Goal: Register for event/course

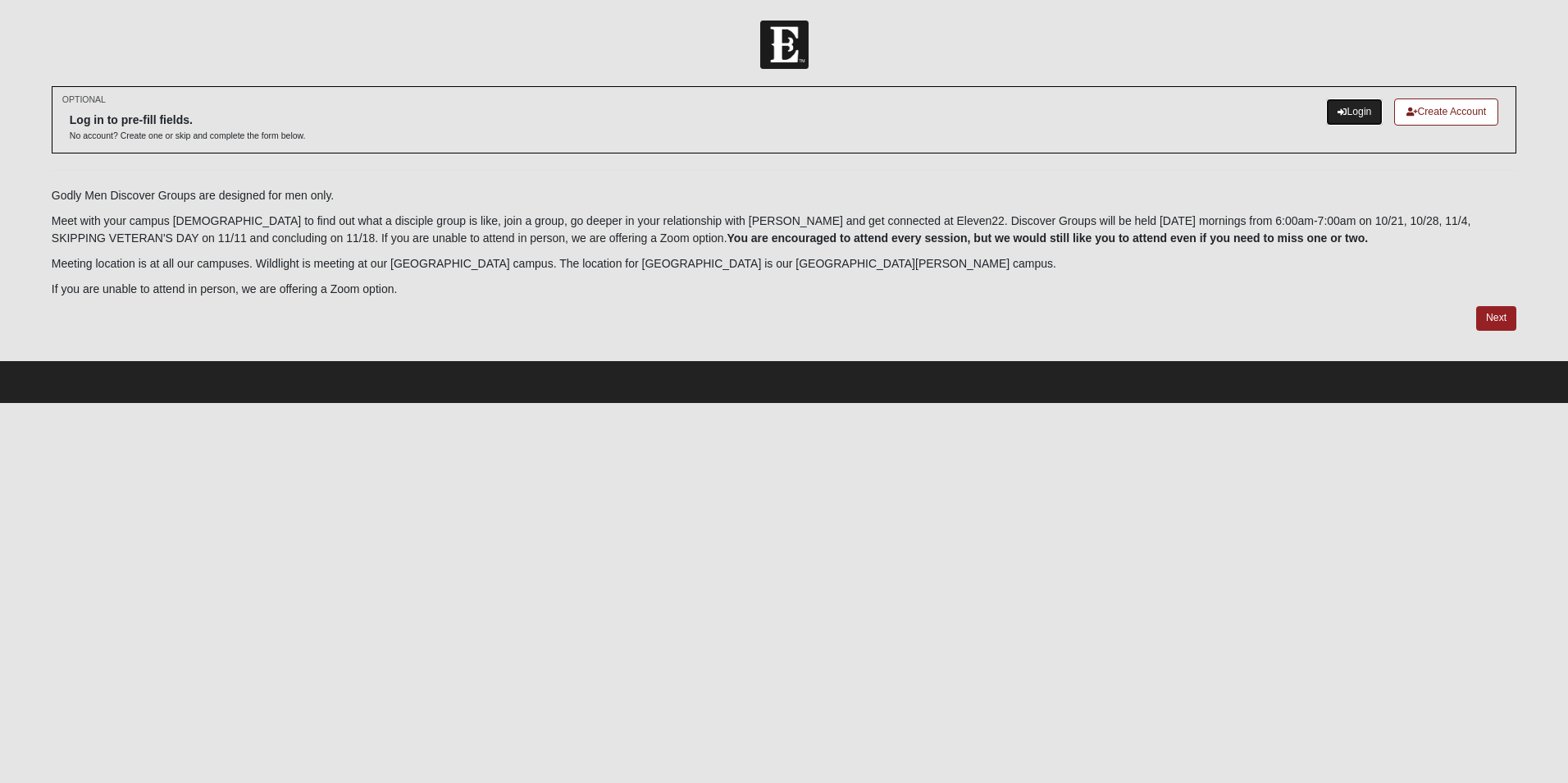
click at [1364, 113] on link "Login" at bounding box center [1354, 112] width 57 height 27
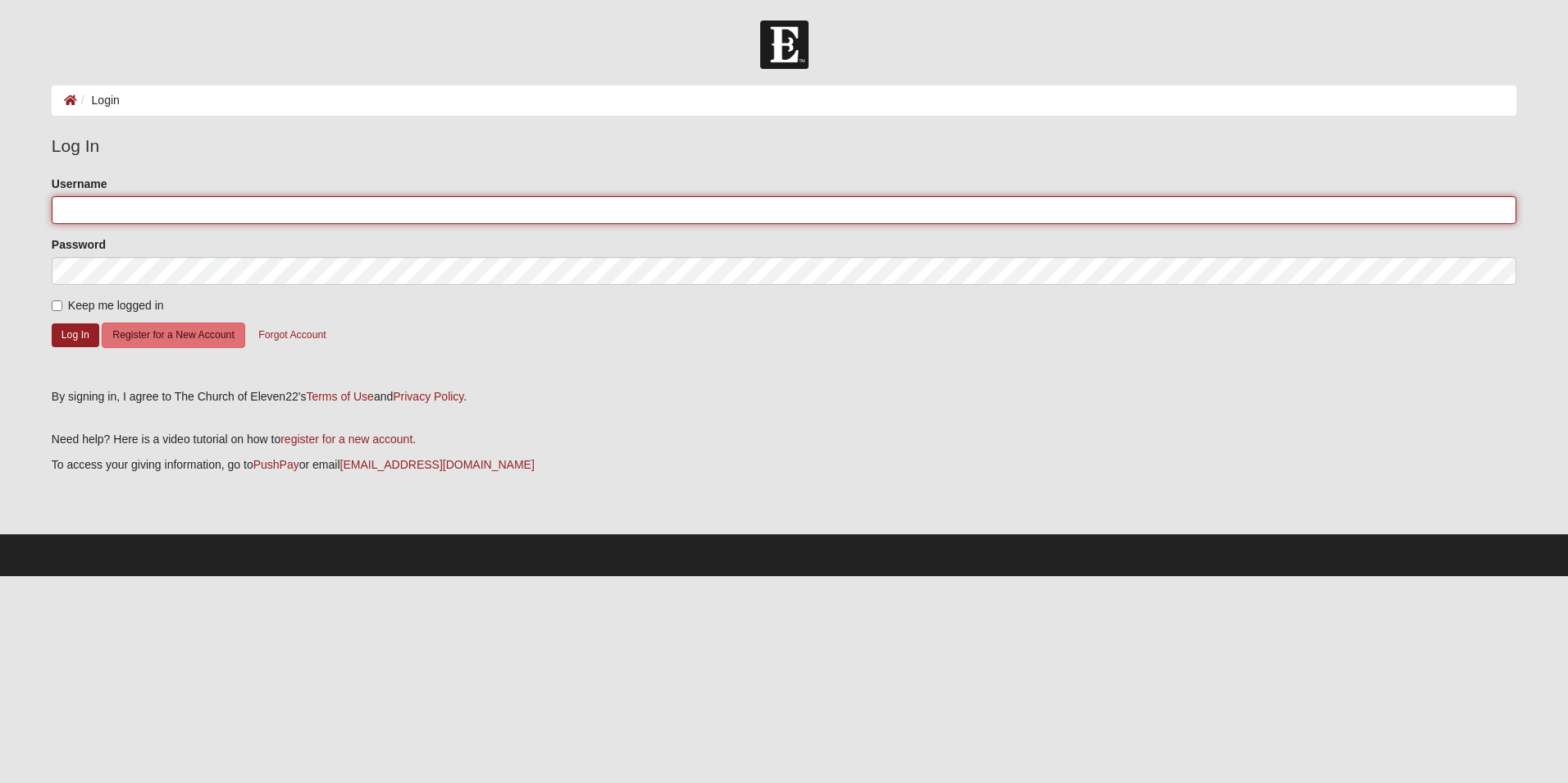
click at [387, 212] on input "Username" at bounding box center [784, 210] width 1465 height 28
type input "joshuacronk13@gmail.com"
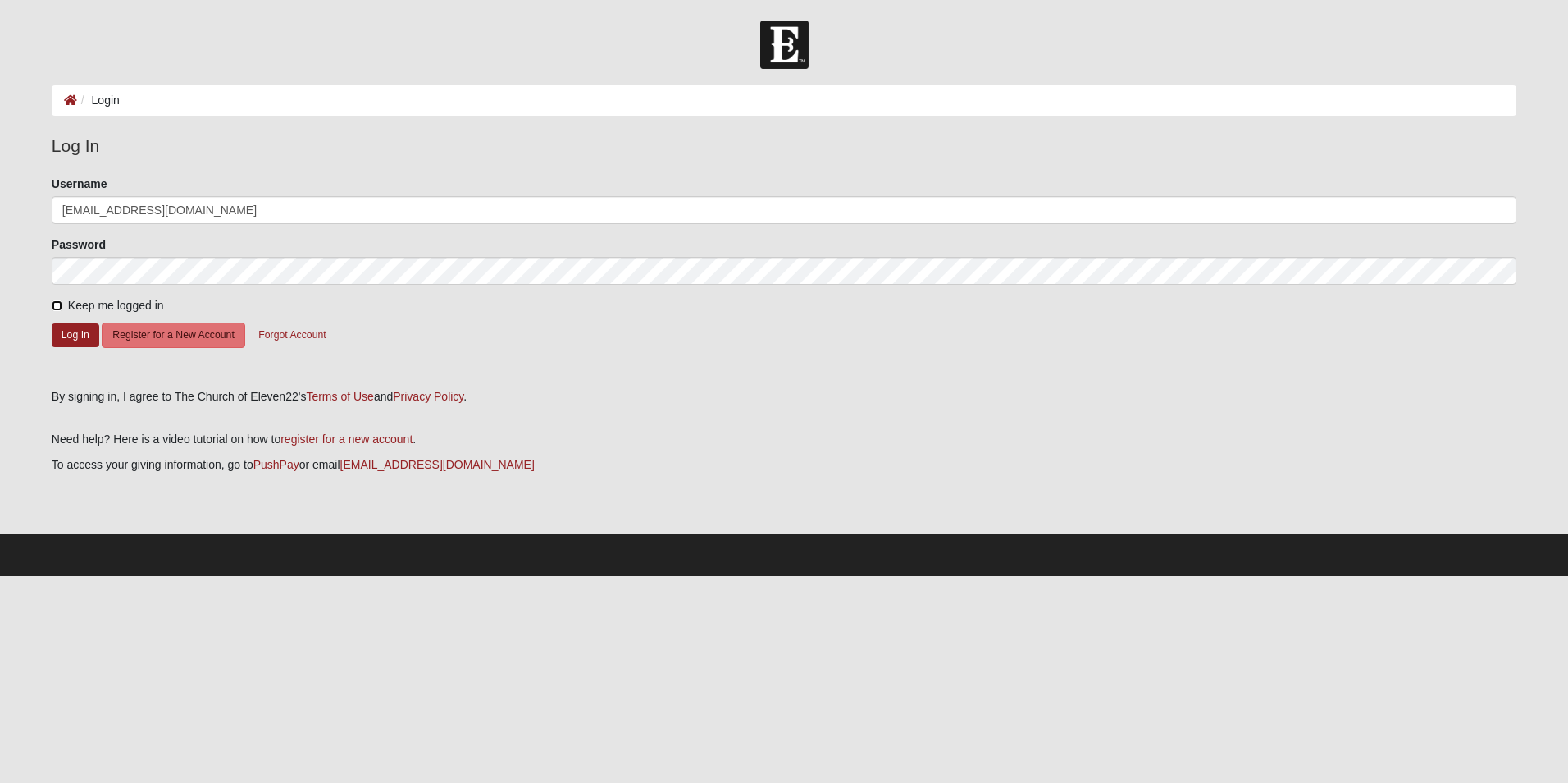
click at [59, 301] on input "Keep me logged in" at bounding box center [57, 306] width 11 height 11
checkbox input "true"
click at [79, 333] on button "Log In" at bounding box center [75, 335] width 48 height 23
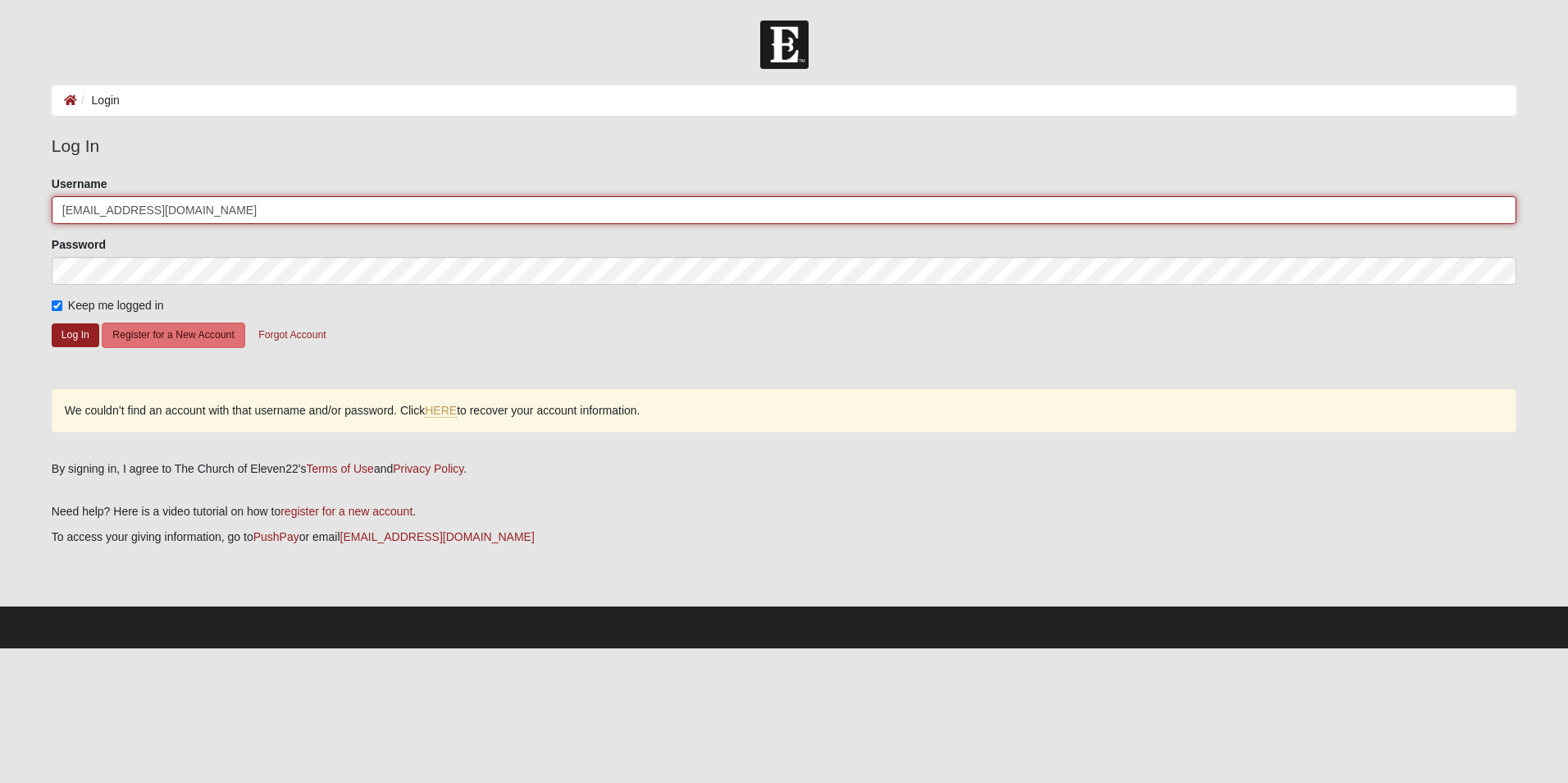
click at [227, 206] on input "joshuacronk13@gmail.com" at bounding box center [784, 210] width 1465 height 28
type input "joshuacronk"
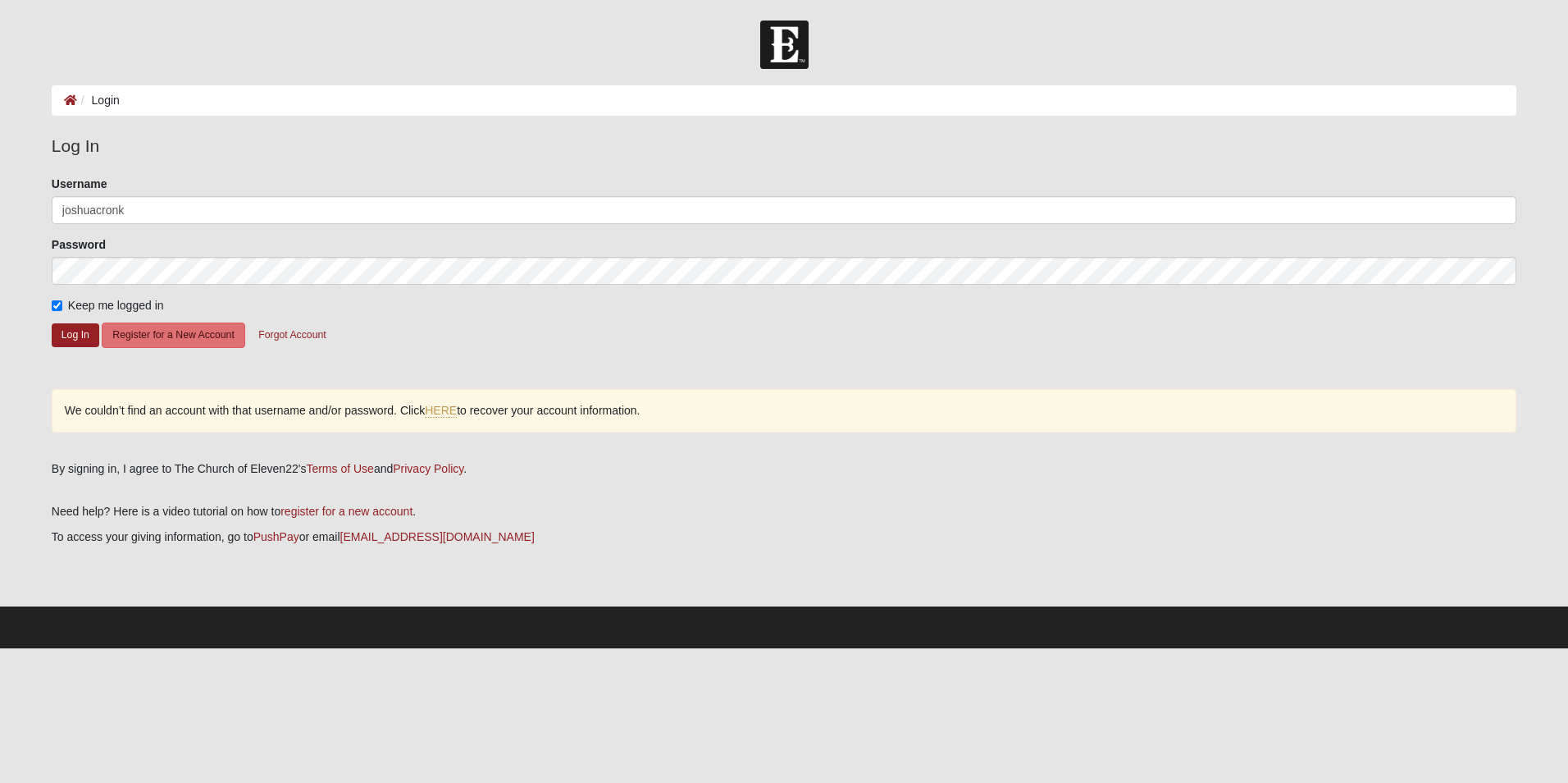
click at [444, 317] on form "Please correct the following: Username joshuacronk Password Keep me logged in L…" at bounding box center [784, 276] width 1465 height 202
click at [66, 345] on button "Log In" at bounding box center [75, 335] width 48 height 23
click at [440, 417] on div "We couldn’t find an account with that username and/or password. Click HERE to r…" at bounding box center [784, 411] width 1465 height 43
click at [445, 413] on link "HERE" at bounding box center [441, 410] width 32 height 14
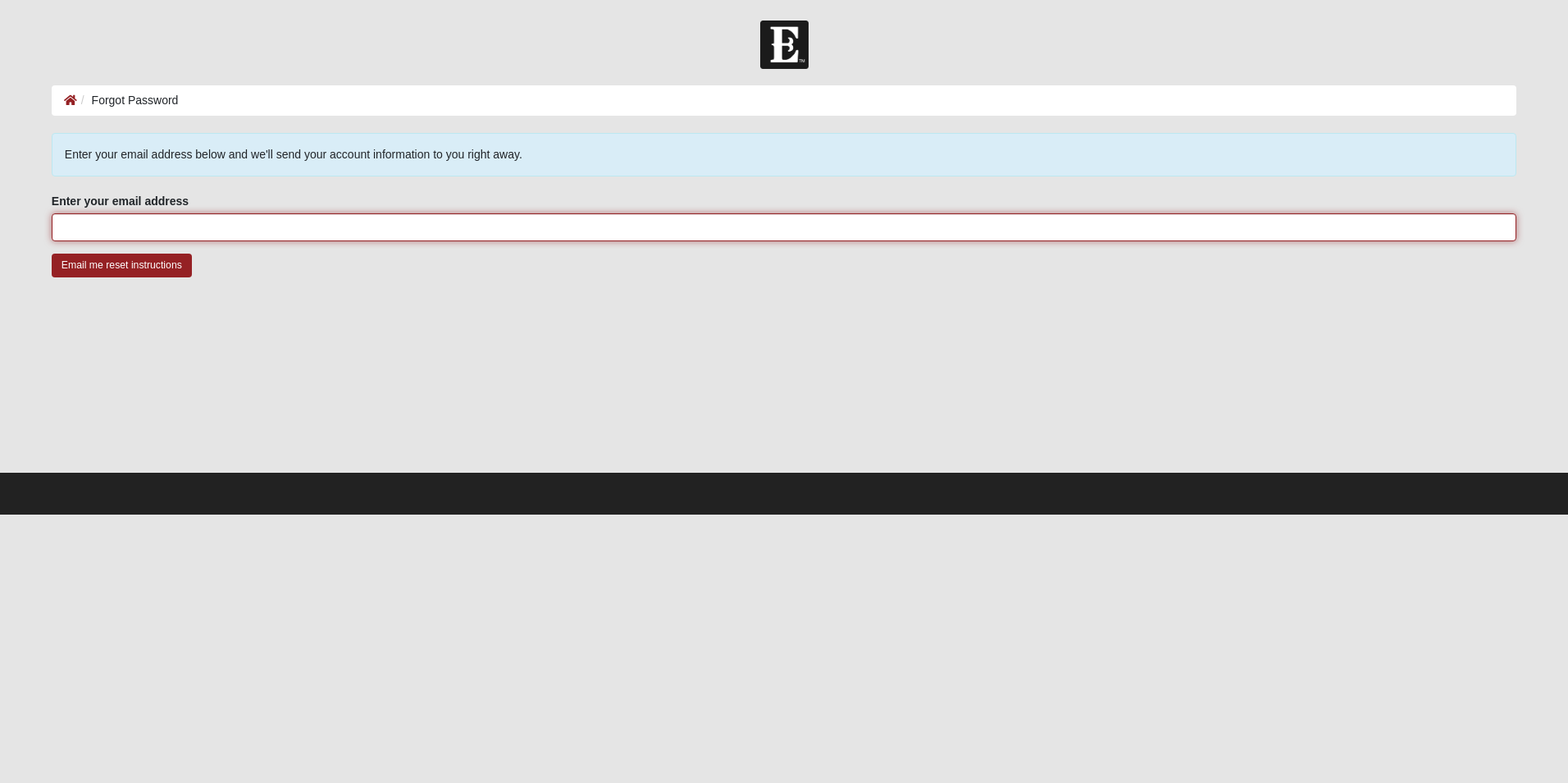
click at [193, 226] on input "Enter your email address" at bounding box center [784, 227] width 1465 height 28
type input "joshuacronk13@gmail.com"
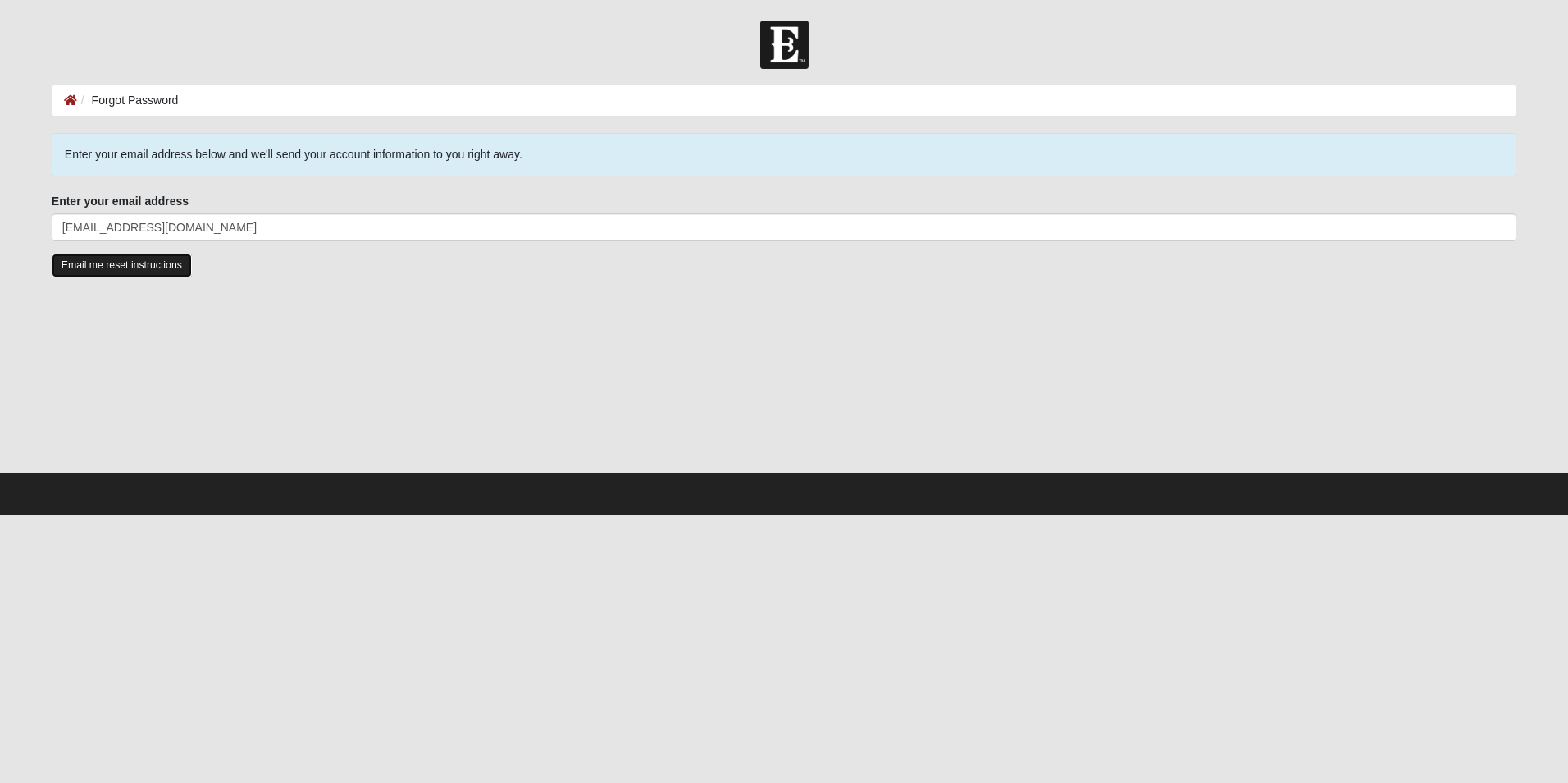
click at [125, 264] on input "Email me reset instructions" at bounding box center [121, 266] width 140 height 23
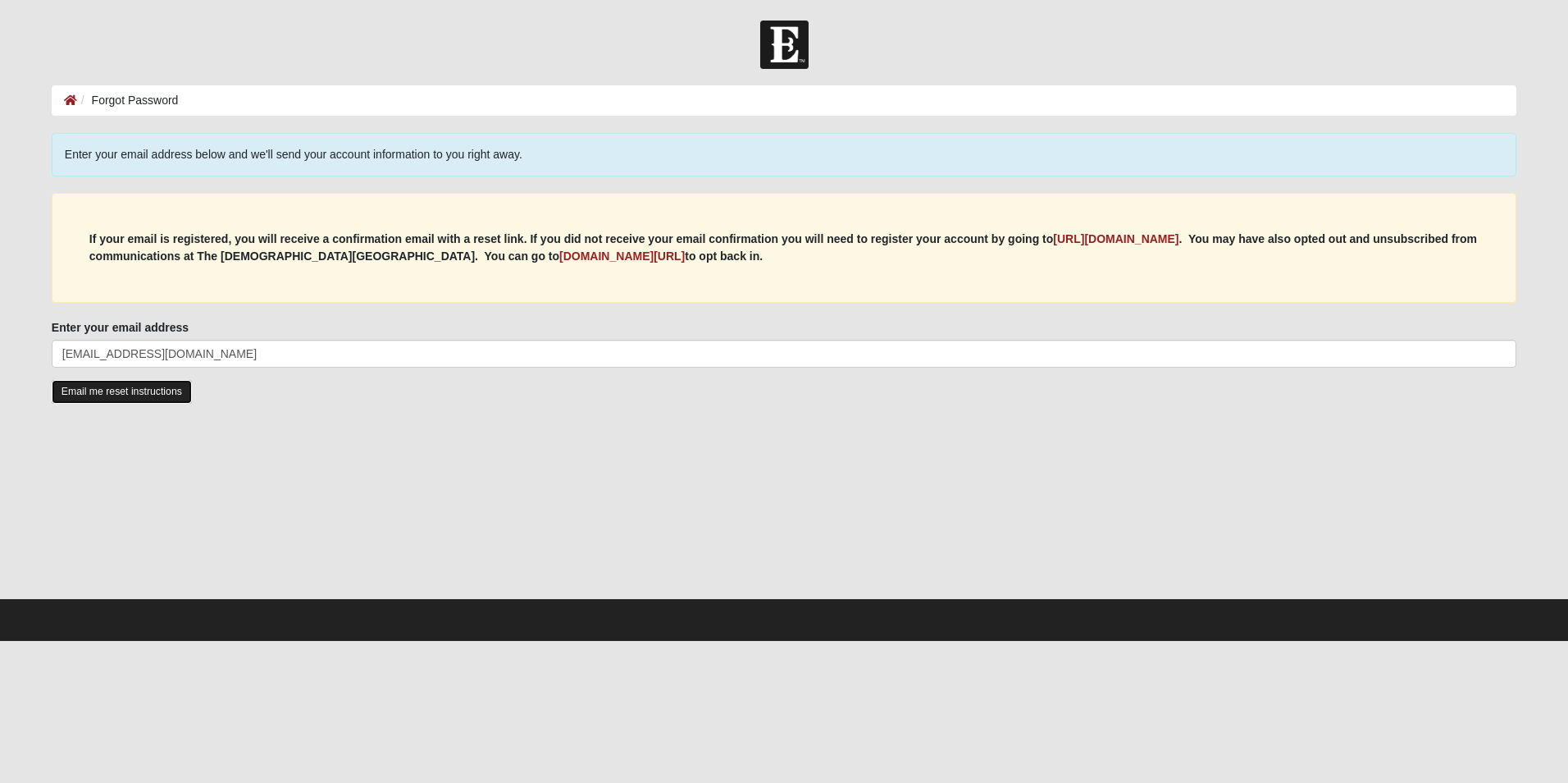
click at [128, 398] on input "Email me reset instructions" at bounding box center [121, 392] width 140 height 23
click at [127, 399] on input "Email me reset instructions" at bounding box center [121, 392] width 140 height 23
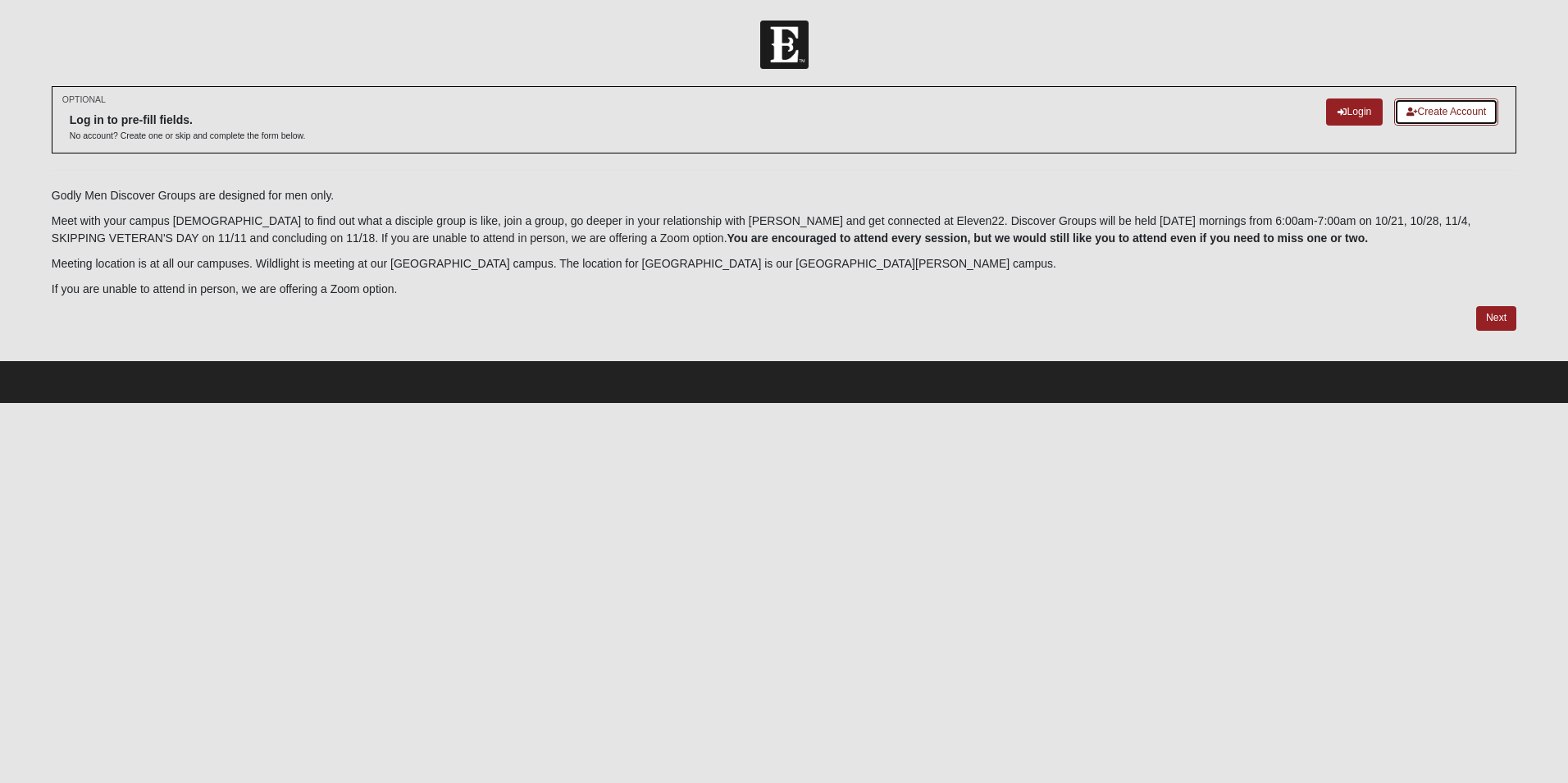
click at [1427, 115] on link "Create Account" at bounding box center [1446, 112] width 104 height 27
click at [1452, 118] on link "Create Account" at bounding box center [1446, 112] width 104 height 27
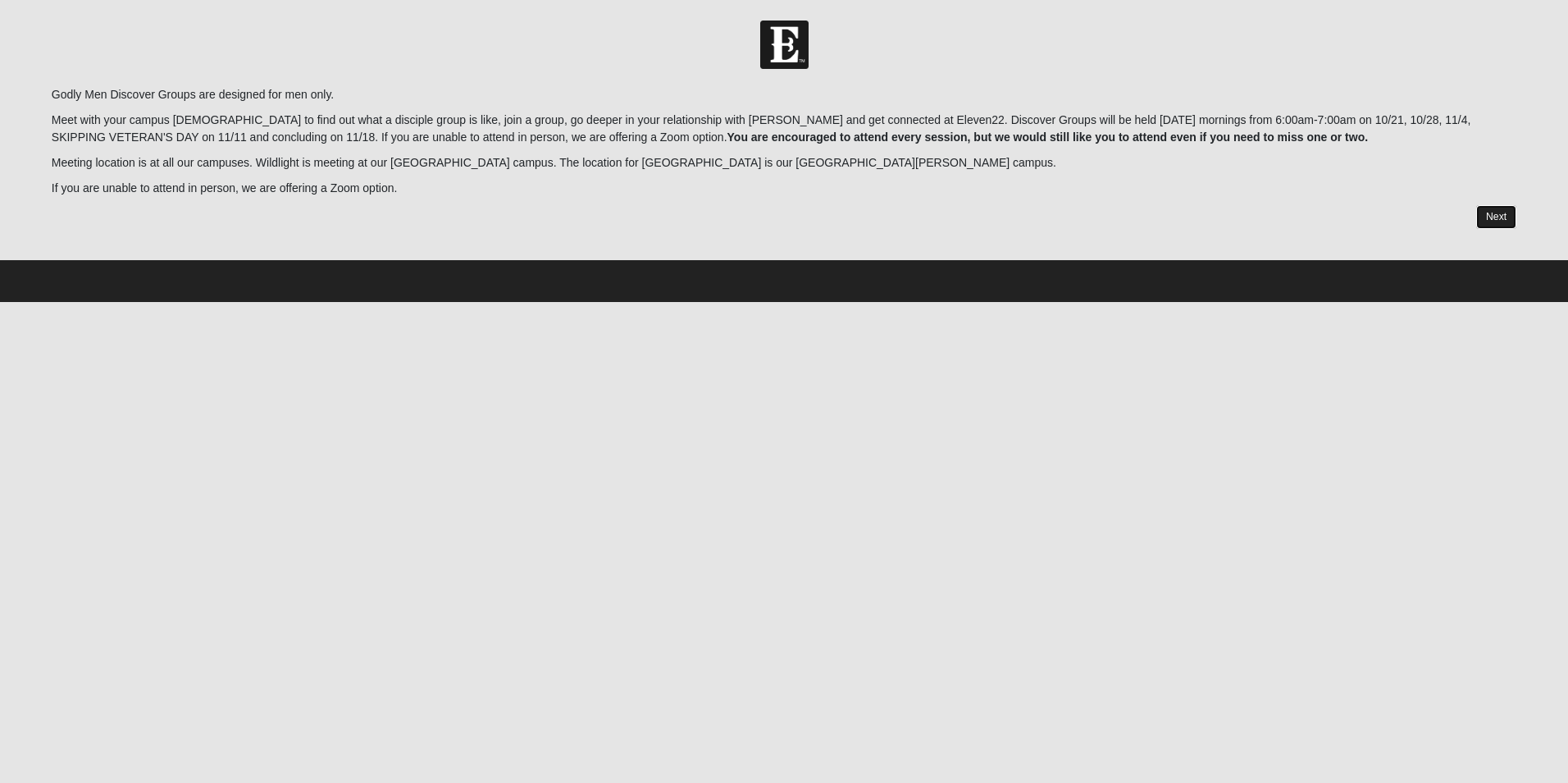
click at [1491, 217] on link "Next" at bounding box center [1496, 217] width 41 height 23
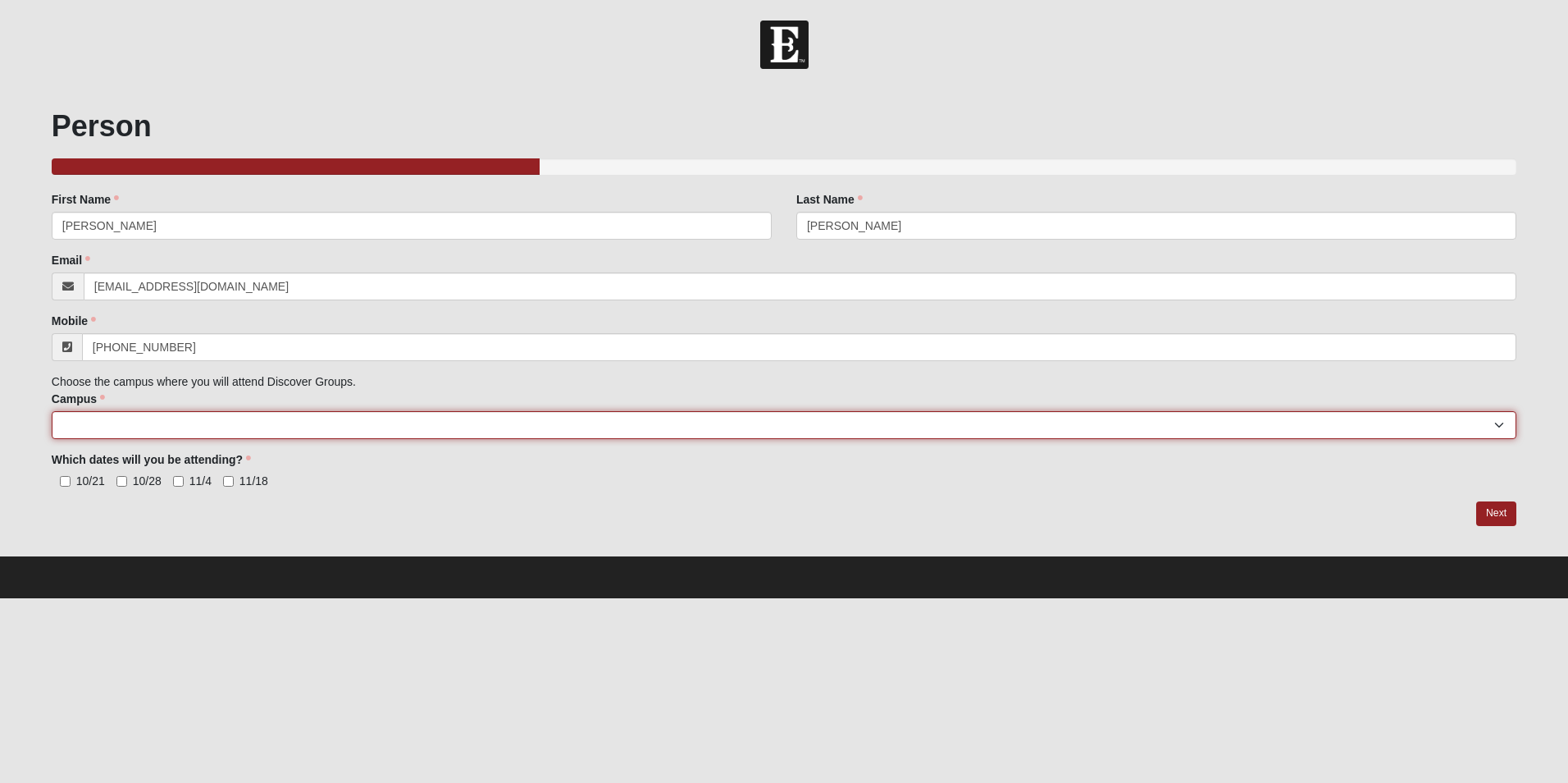
click at [482, 419] on select "Arlington Baymeadows College Park Orlando (Coming Soon) Eleven22 Online Fleming…" at bounding box center [784, 424] width 1465 height 28
select select "17"
click at [51, 411] on select "Arlington Baymeadows College Park Orlando (Coming Soon) Eleven22 Online Fleming…" at bounding box center [784, 424] width 1465 height 28
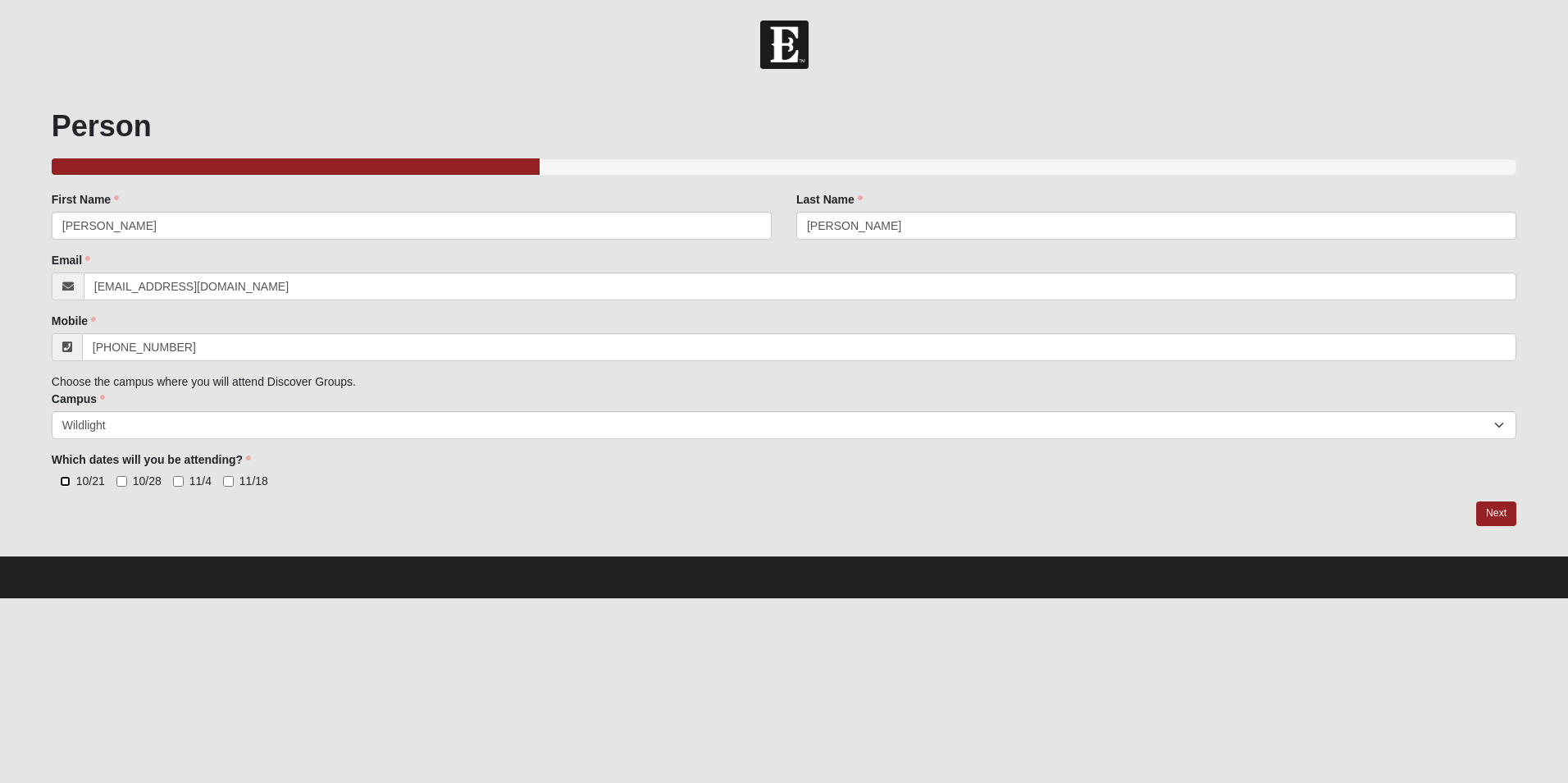
click at [65, 484] on input "10/21" at bounding box center [65, 481] width 11 height 11
checkbox input "true"
click at [122, 481] on input "10/28" at bounding box center [122, 481] width 11 height 11
checkbox input "true"
click at [175, 483] on input "11/4" at bounding box center [179, 481] width 11 height 11
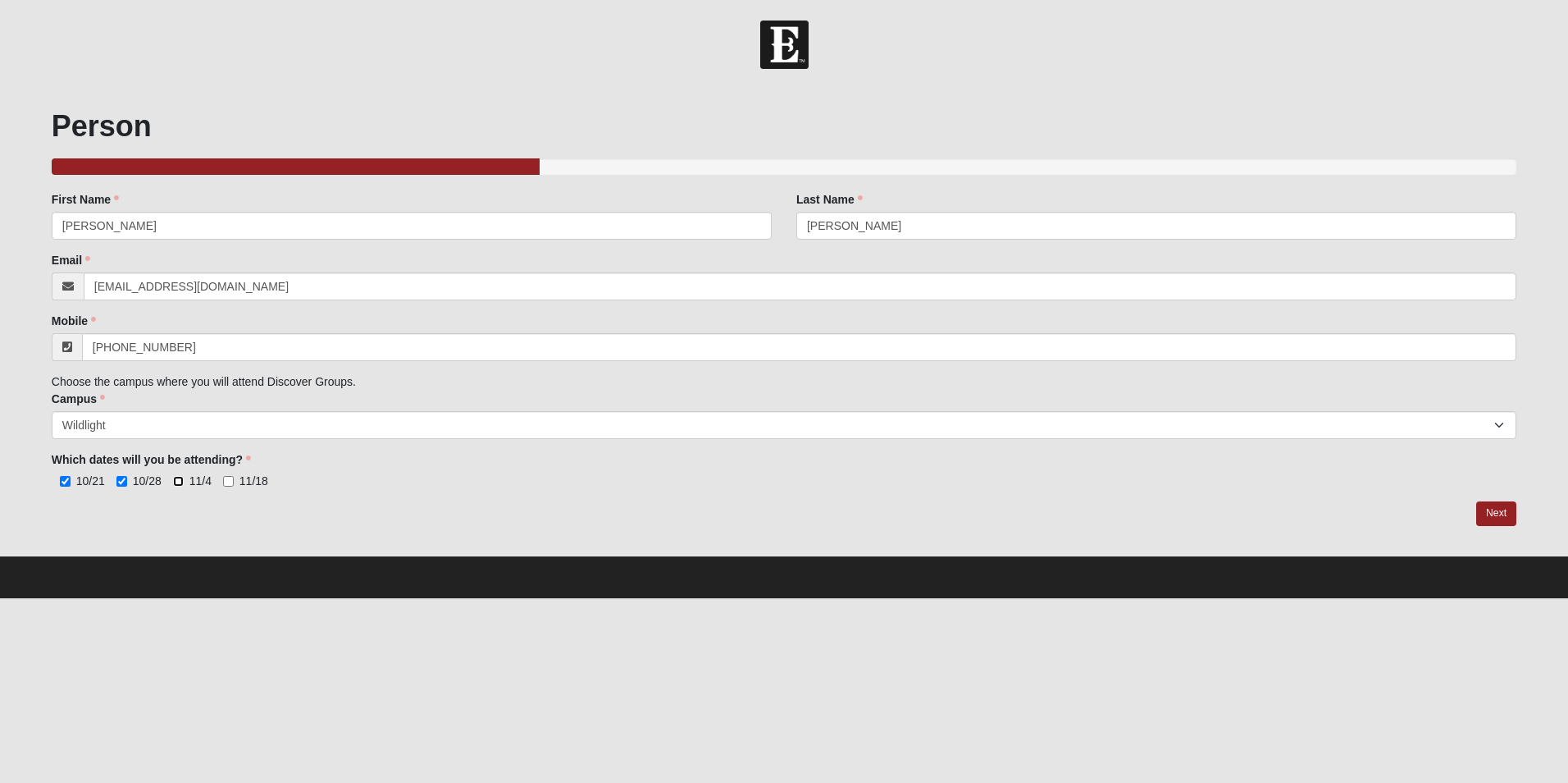
checkbox input "true"
click at [227, 481] on input "11/18" at bounding box center [228, 481] width 11 height 11
checkbox input "true"
click at [1493, 517] on link "Next" at bounding box center [1496, 513] width 41 height 23
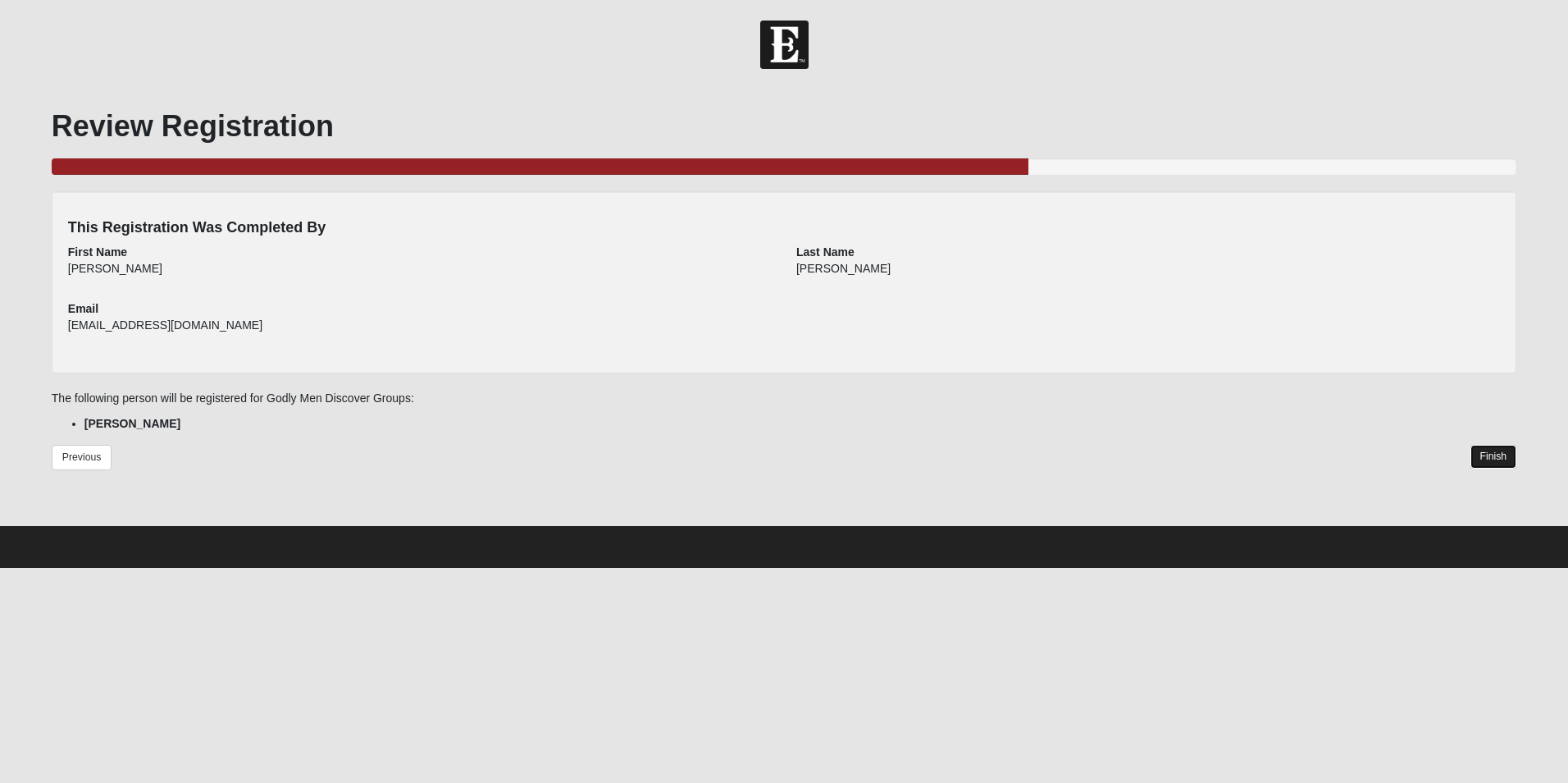
click at [1489, 457] on link "Finish" at bounding box center [1494, 456] width 47 height 23
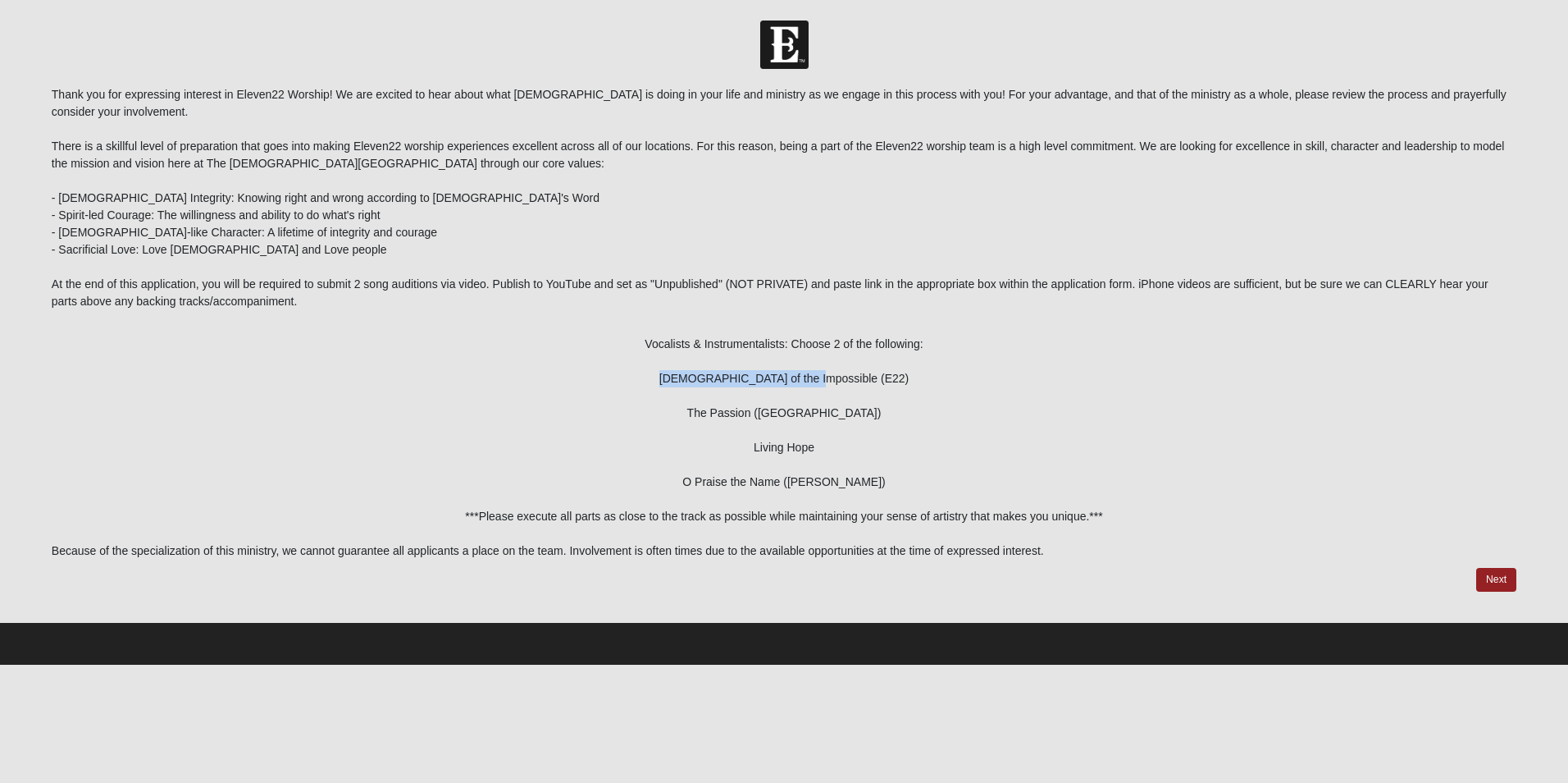
drag, startPoint x: 716, startPoint y: 378, endPoint x: 853, endPoint y: 377, distance: 137.0
click at [853, 377] on span "[DEMOGRAPHIC_DATA] of the Impossible (E22)" at bounding box center [784, 378] width 249 height 14
copy span "[DEMOGRAPHIC_DATA] of the Impossible (E22)"
drag, startPoint x: 839, startPoint y: 417, endPoint x: 731, endPoint y: 420, distance: 108.0
click at [731, 419] on span "The Passion ([GEOGRAPHIC_DATA])" at bounding box center [784, 413] width 194 height 14
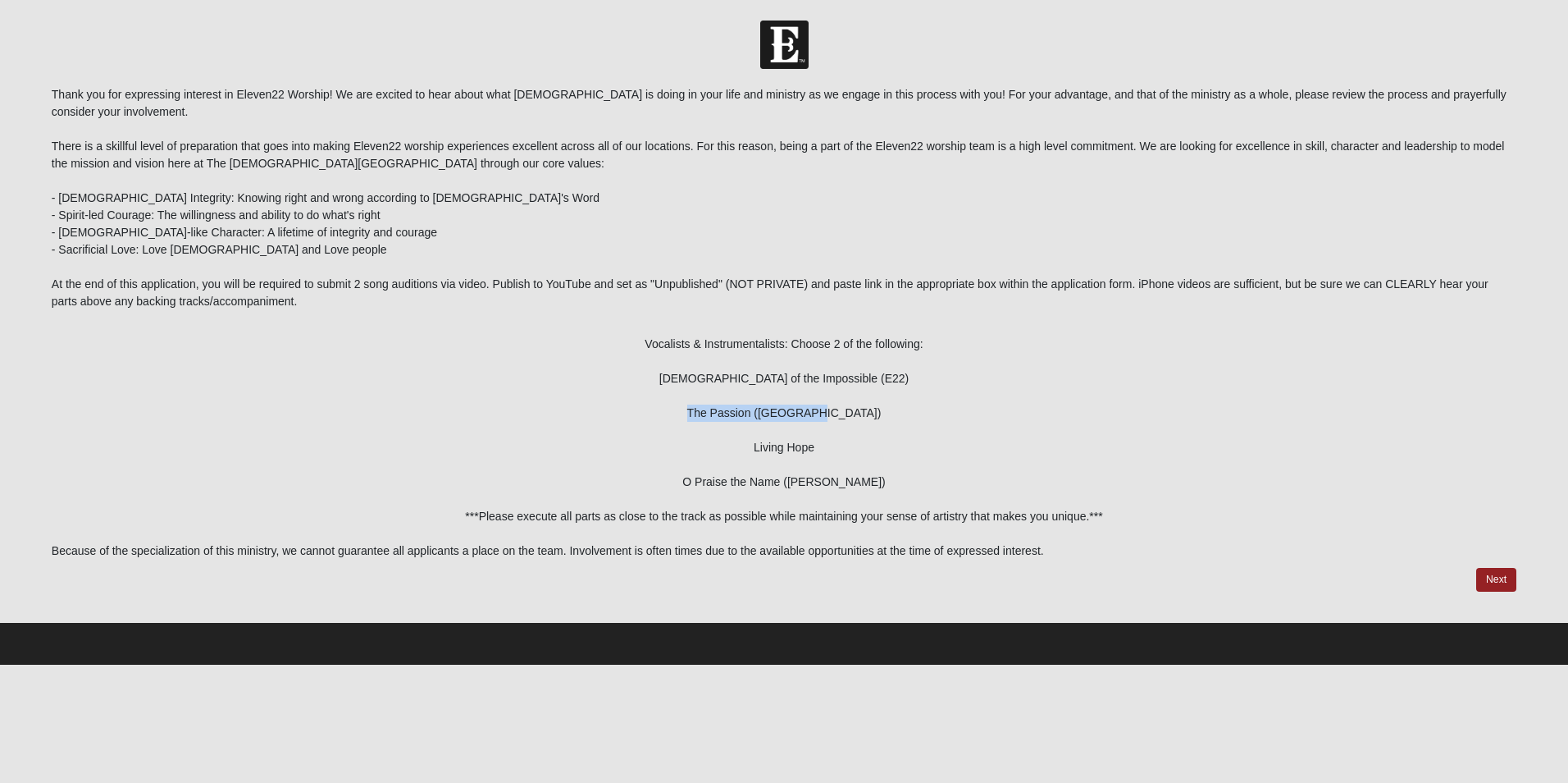
copy span "The Passion ([GEOGRAPHIC_DATA])"
click at [842, 446] on div "Living Hope" at bounding box center [784, 447] width 1465 height 17
drag, startPoint x: 813, startPoint y: 450, endPoint x: 734, endPoint y: 454, distance: 79.1
click at [734, 454] on div "Living Hope" at bounding box center [784, 447] width 1465 height 17
copy span "Living Hope"
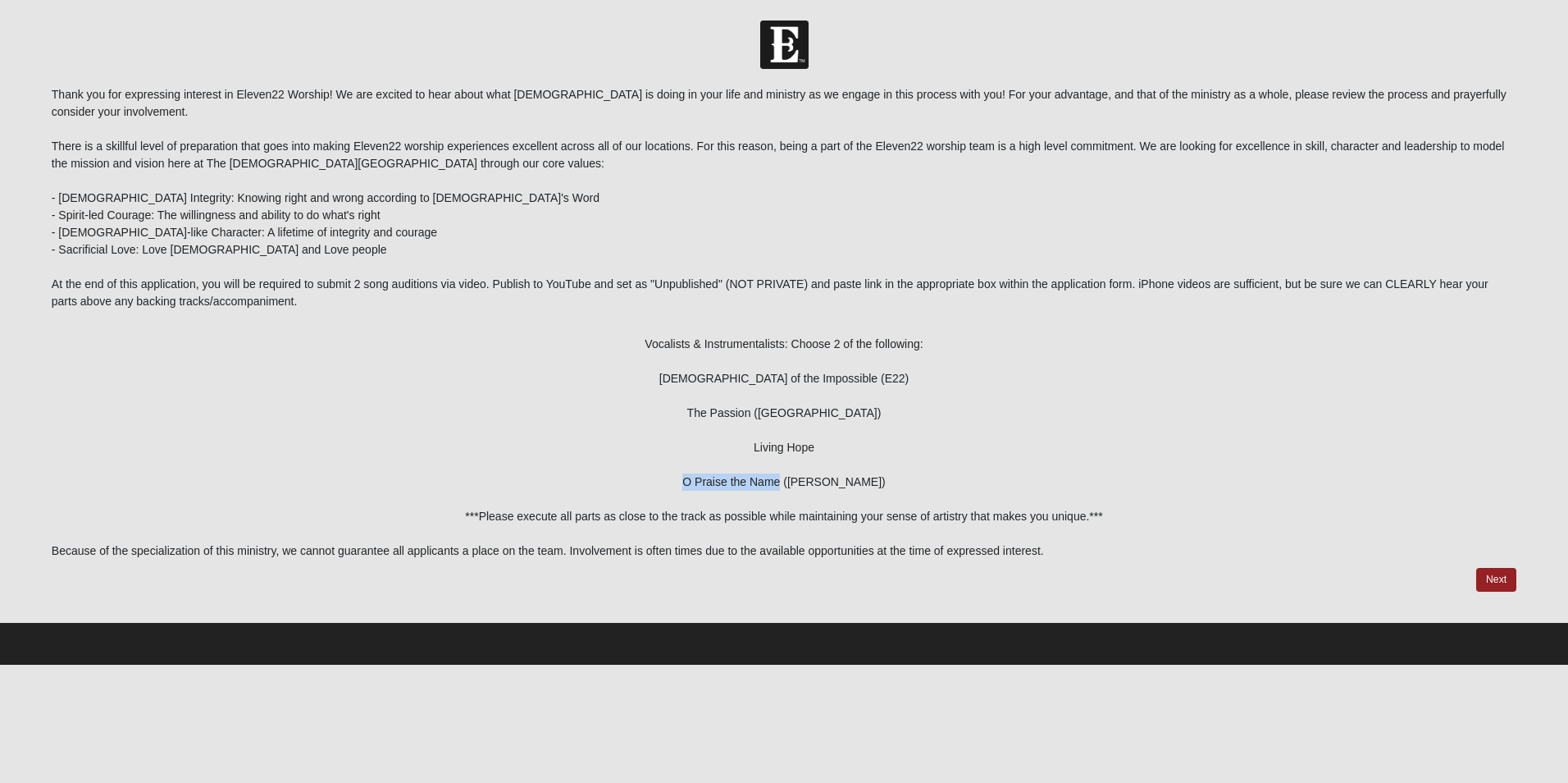
drag, startPoint x: 803, startPoint y: 484, endPoint x: 707, endPoint y: 480, distance: 96.1
click at [707, 480] on div "O Praise the Name ([PERSON_NAME])" at bounding box center [784, 481] width 1465 height 17
copy span "O Praise the Name"
